Goal: Task Accomplishment & Management: Manage account settings

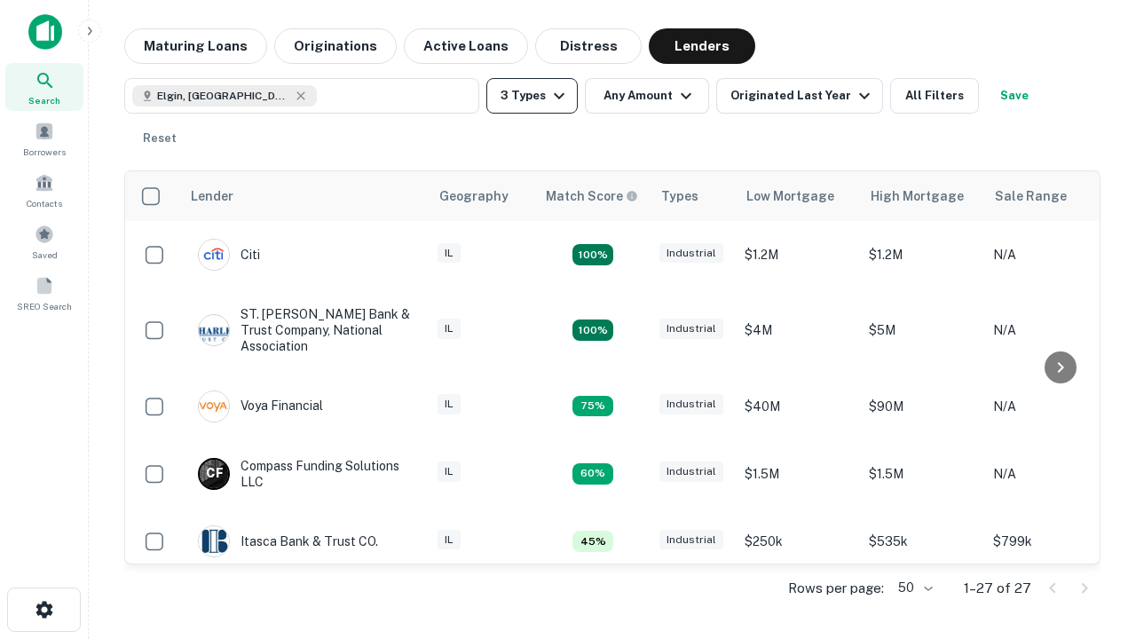
click at [532, 96] on button "3 Types" at bounding box center [532, 96] width 91 height 36
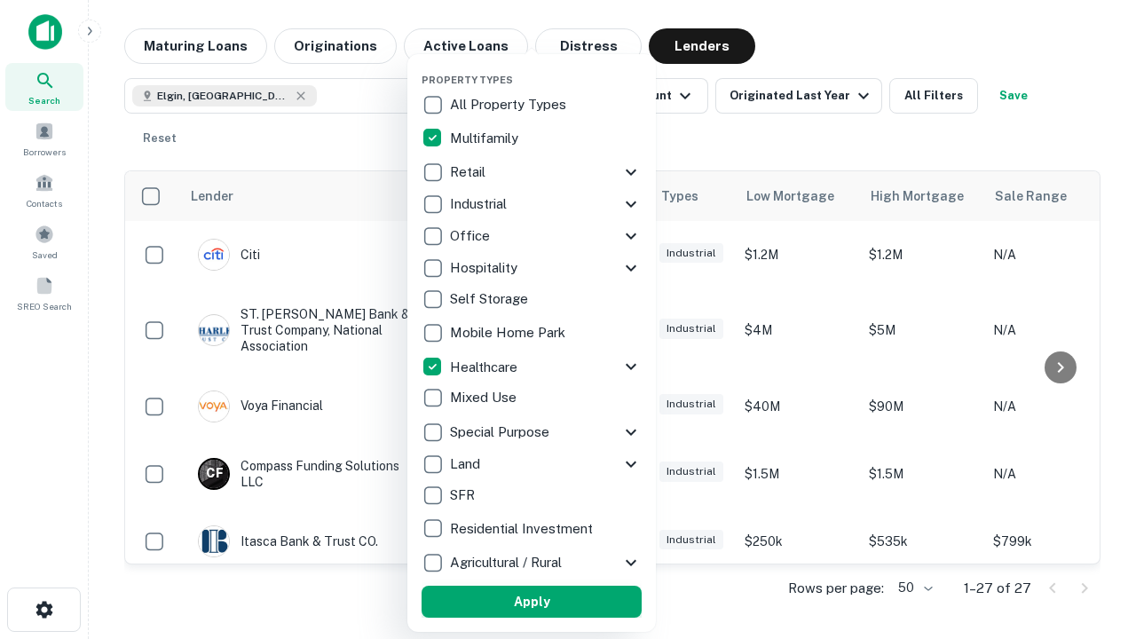
click at [532, 602] on button "Apply" at bounding box center [532, 602] width 220 height 32
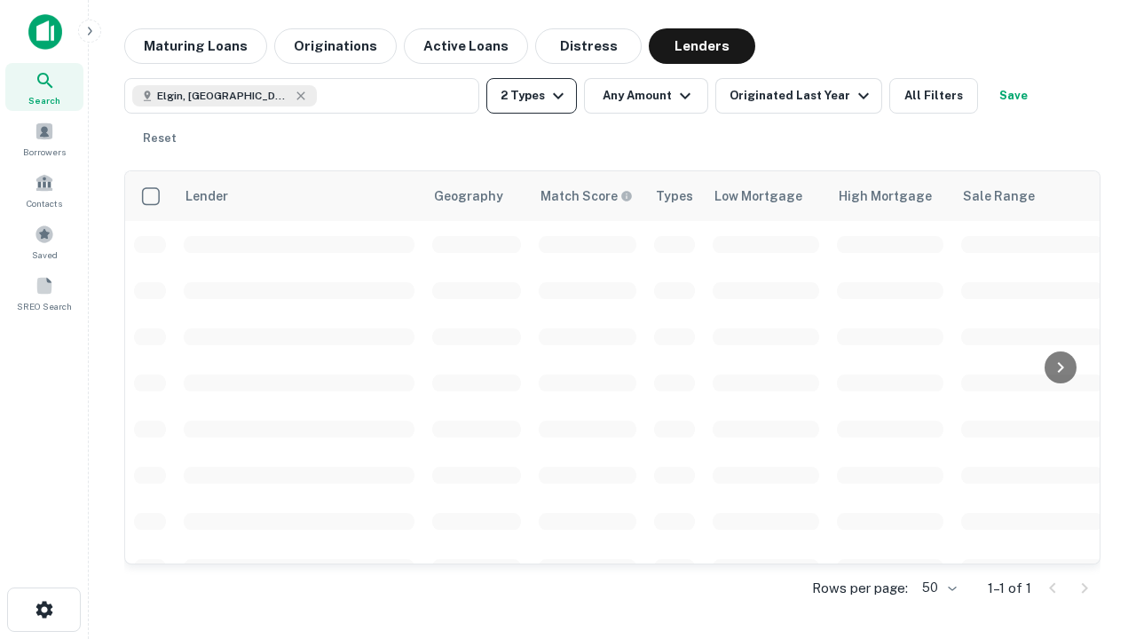
click at [532, 96] on button "2 Types" at bounding box center [532, 96] width 91 height 36
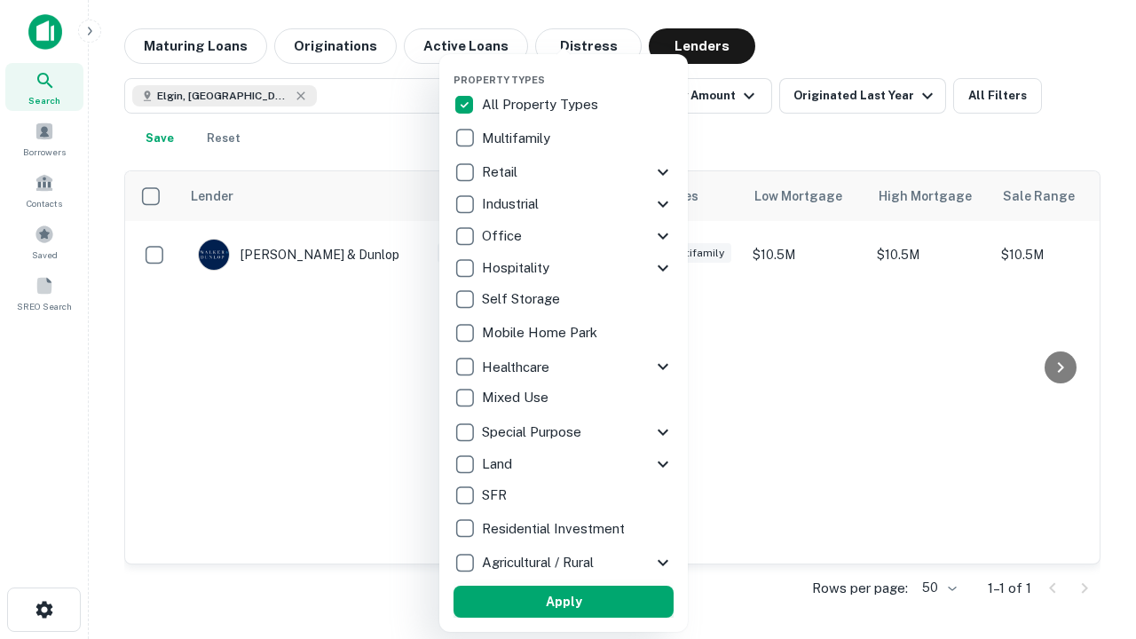
click at [564, 602] on button "Apply" at bounding box center [564, 602] width 220 height 32
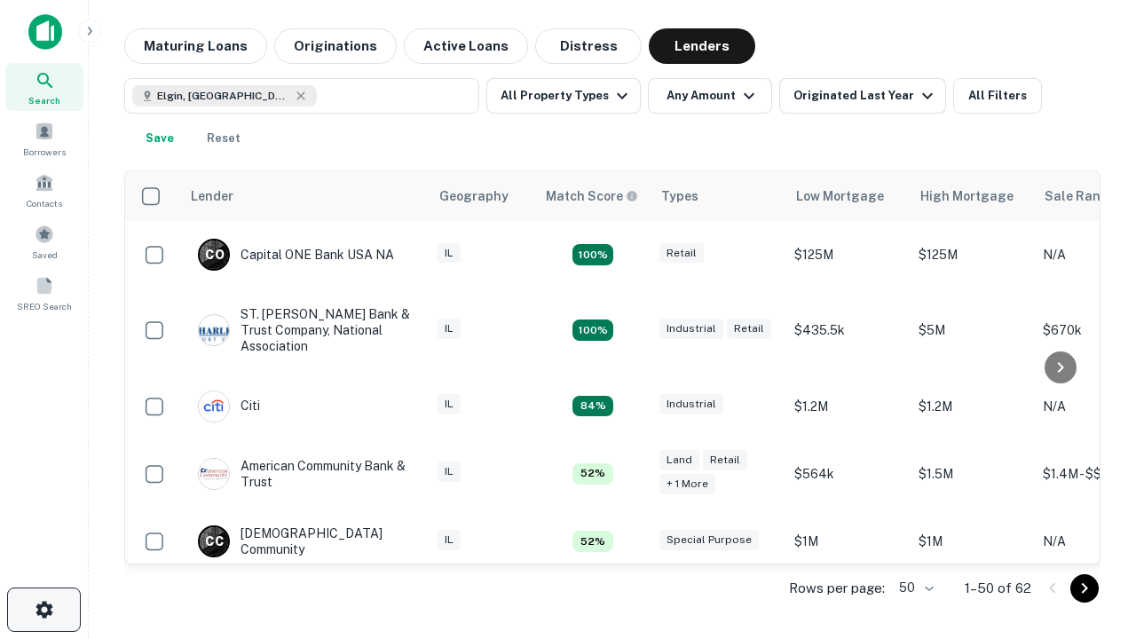
click at [44, 610] on icon "button" at bounding box center [44, 609] width 21 height 21
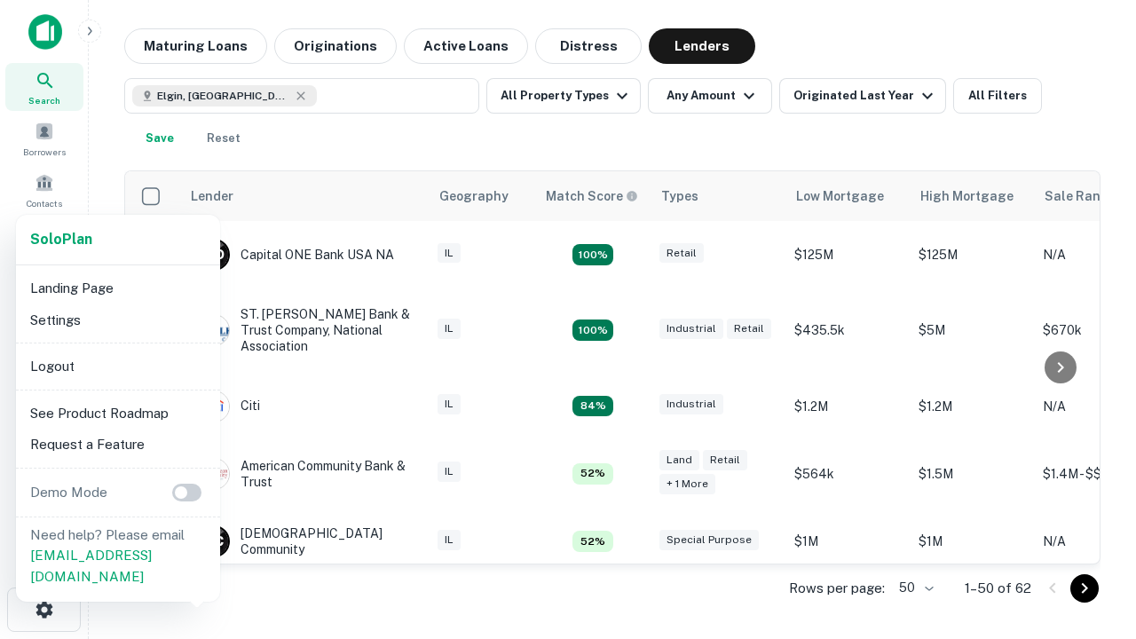
click at [117, 366] on li "Logout" at bounding box center [118, 367] width 190 height 32
